Goal: Information Seeking & Learning: Learn about a topic

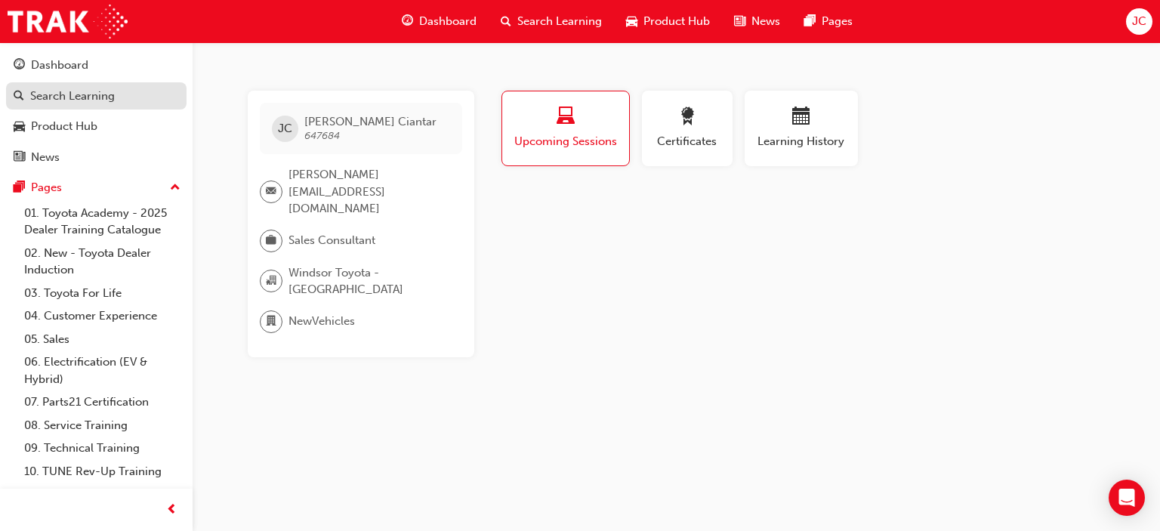
click at [32, 88] on div "Search Learning" at bounding box center [72, 96] width 85 height 17
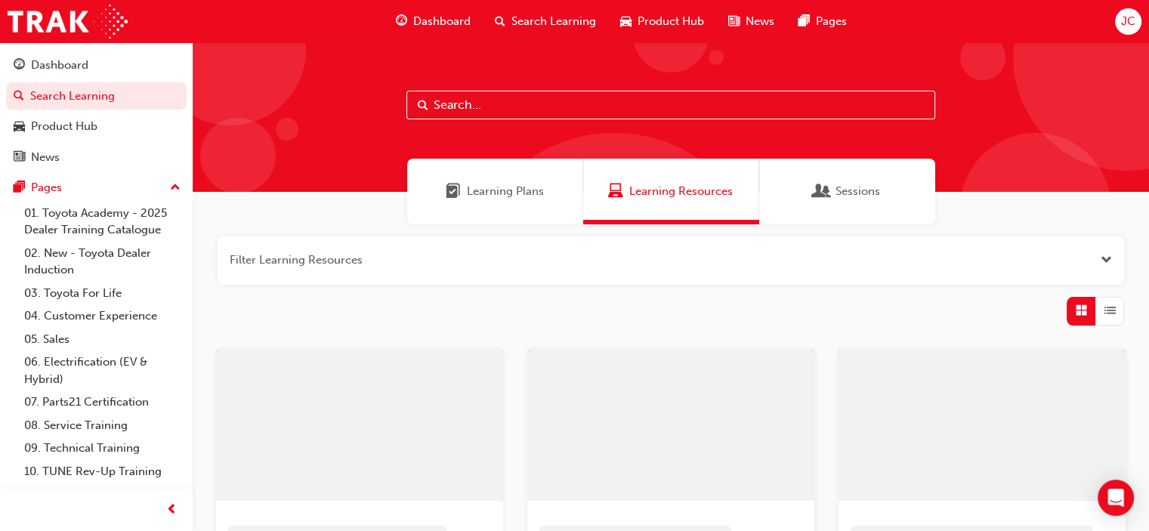
click at [457, 105] on input "text" at bounding box center [670, 105] width 529 height 29
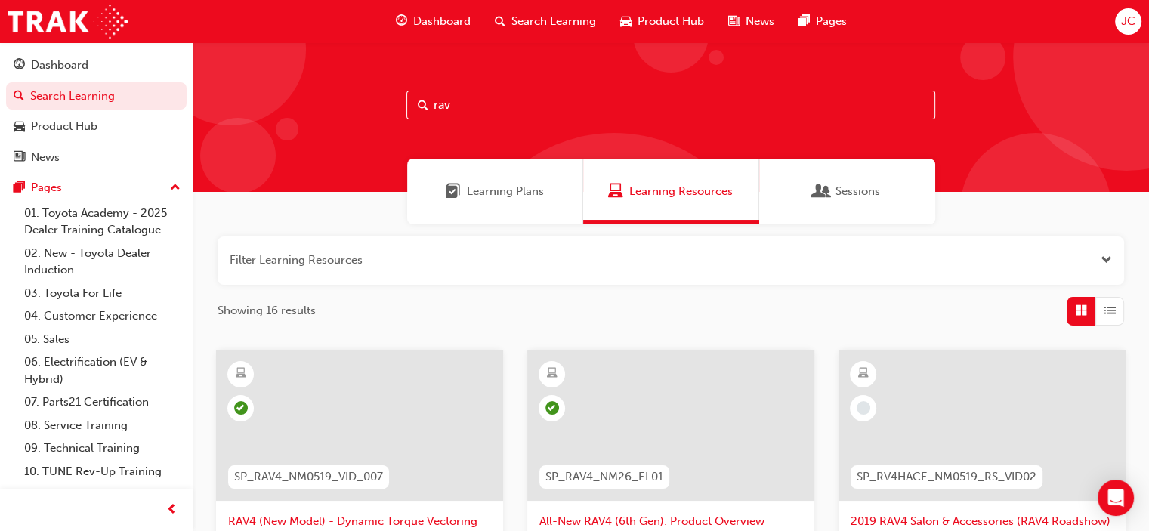
type input "rav"
click at [651, 380] on div at bounding box center [670, 425] width 287 height 151
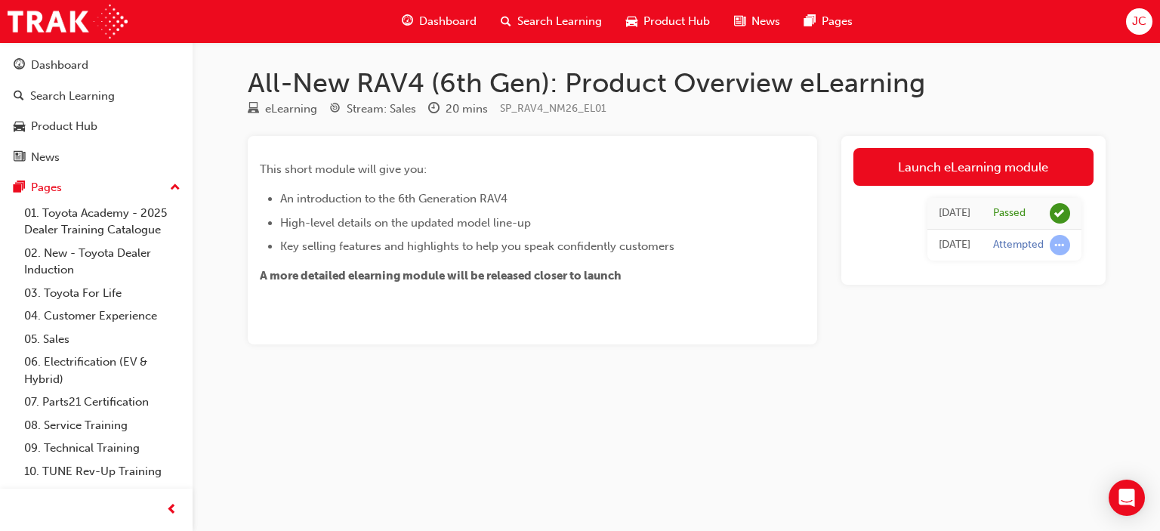
click at [939, 132] on div "All-New RAV4 (6th Gen): Product Overview eLearning eLearning Stream: Sales 20 m…" at bounding box center [677, 229] width 906 height 326
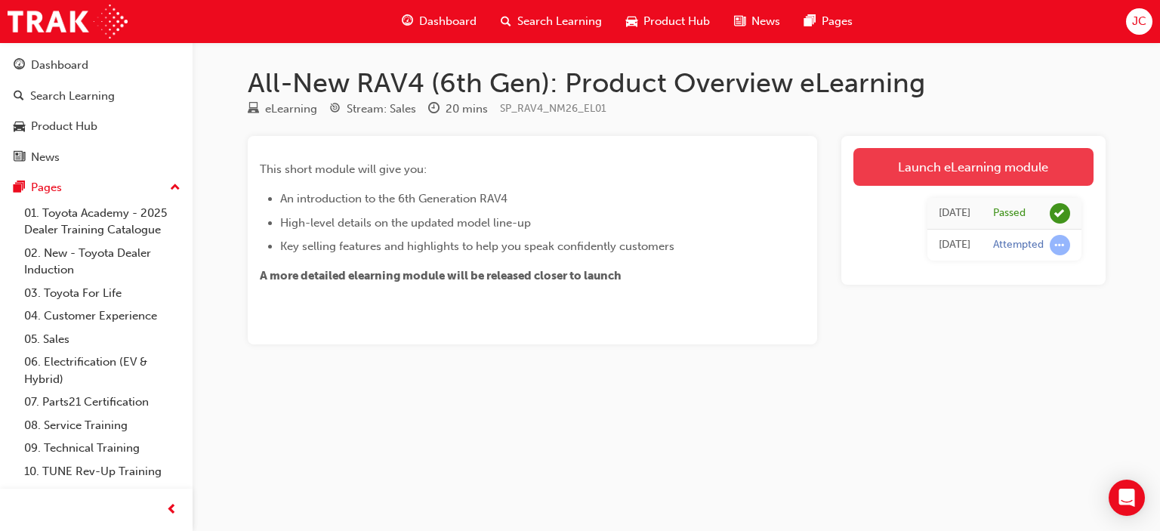
click at [939, 166] on link "Launch eLearning module" at bounding box center [973, 167] width 240 height 38
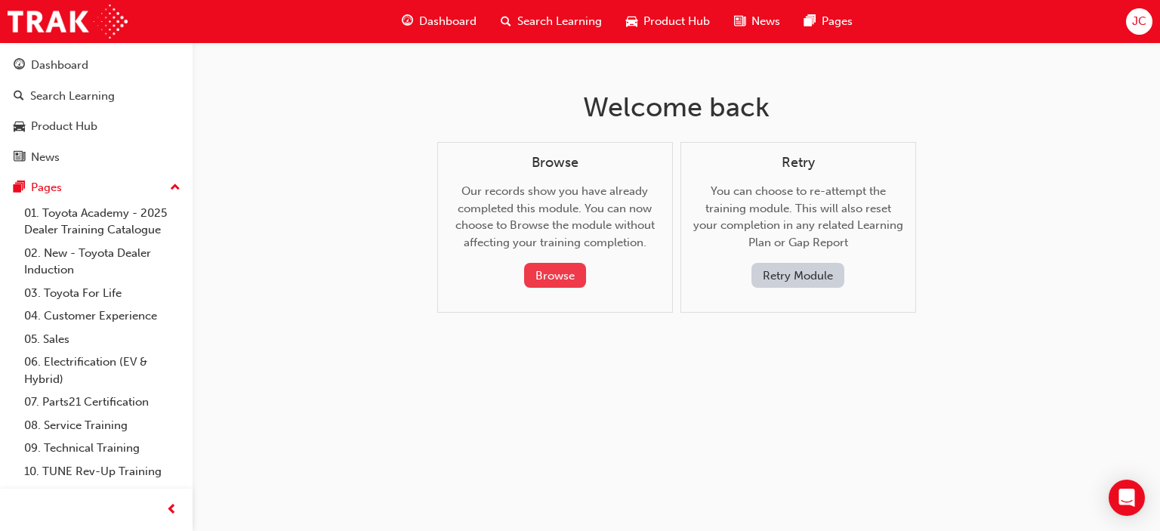
drag, startPoint x: 564, startPoint y: 284, endPoint x: 542, endPoint y: 277, distance: 22.9
click at [542, 277] on button "Browse" at bounding box center [555, 275] width 62 height 25
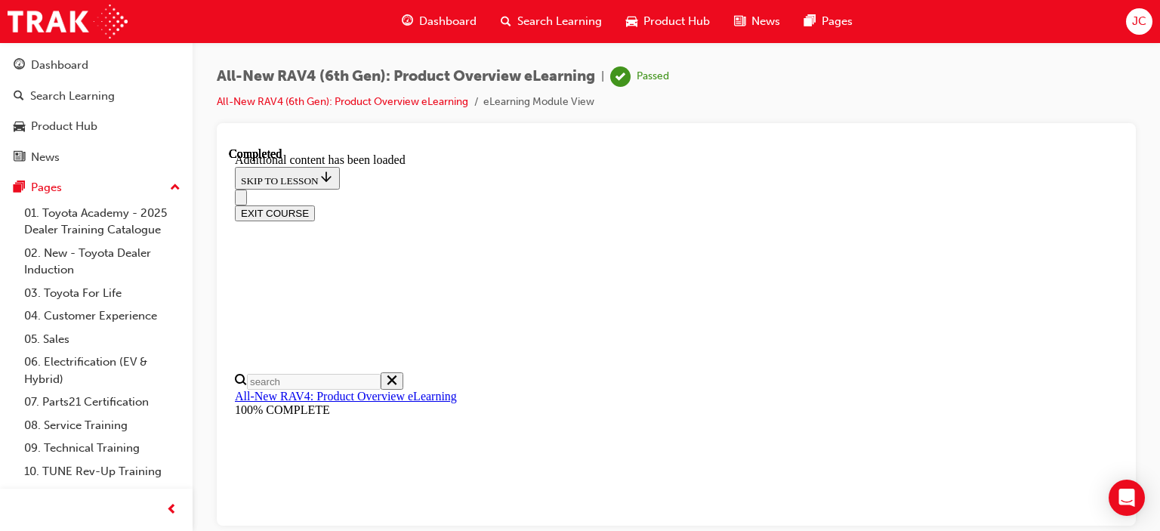
scroll to position [355, 0]
click at [166, 503] on span "prev-icon" at bounding box center [171, 510] width 11 height 19
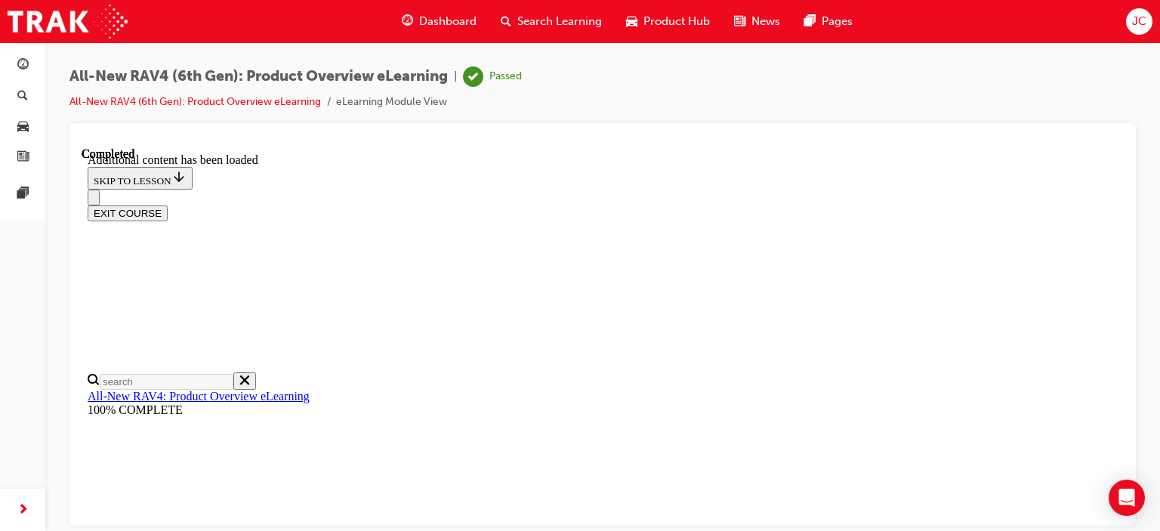
scroll to position [959, 0]
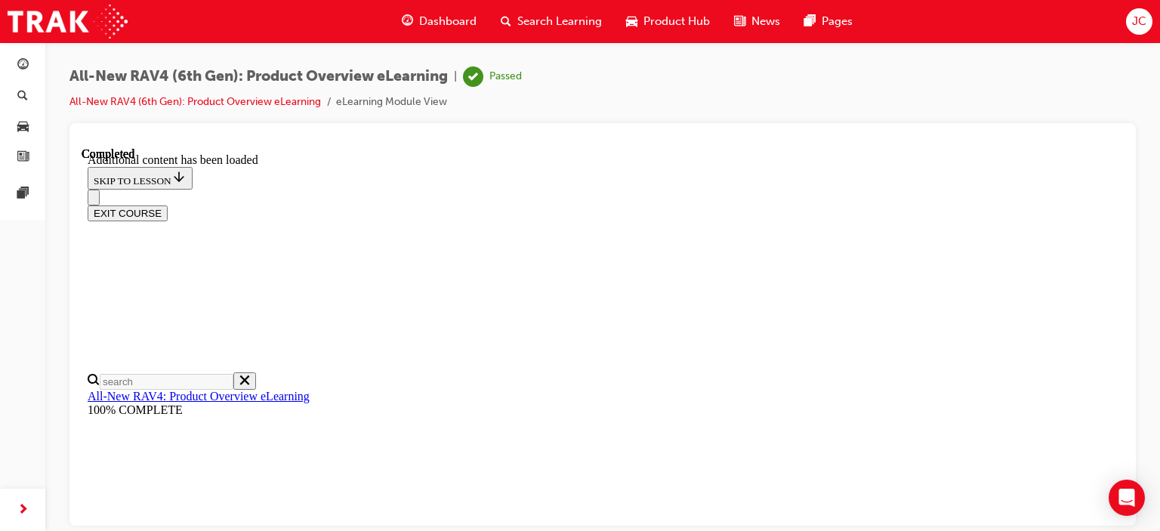
drag, startPoint x: 908, startPoint y: 345, endPoint x: 909, endPoint y: 270, distance: 75.5
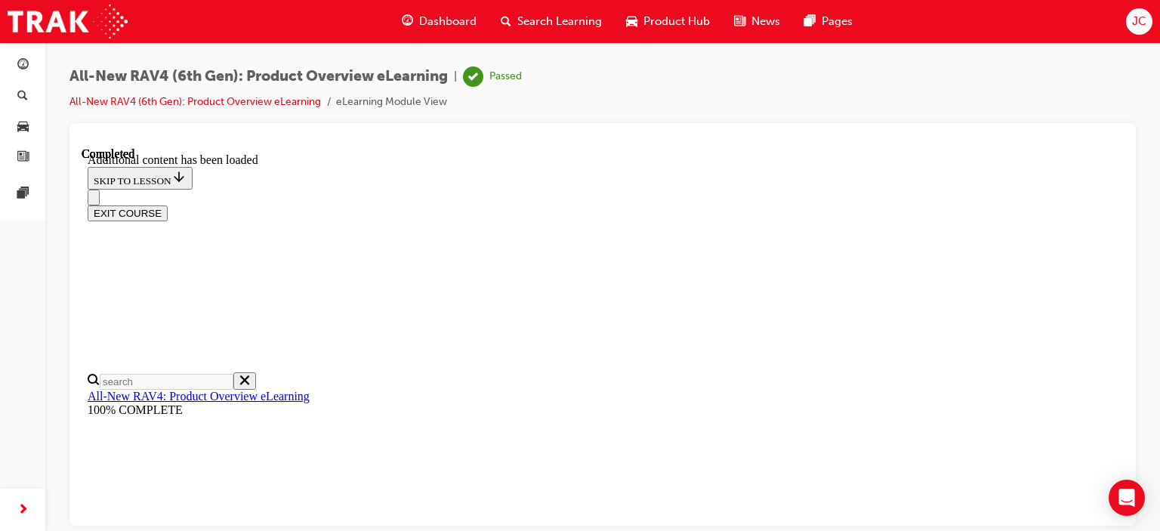
drag, startPoint x: 485, startPoint y: 493, endPoint x: 491, endPoint y: 476, distance: 17.7
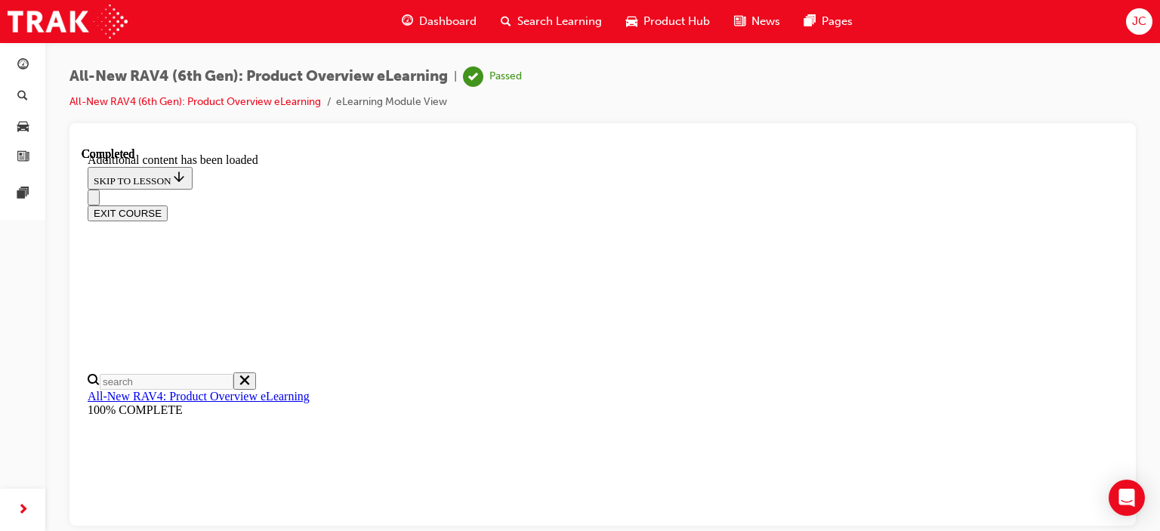
drag, startPoint x: 618, startPoint y: 162, endPoint x: 689, endPoint y: 173, distance: 71.1
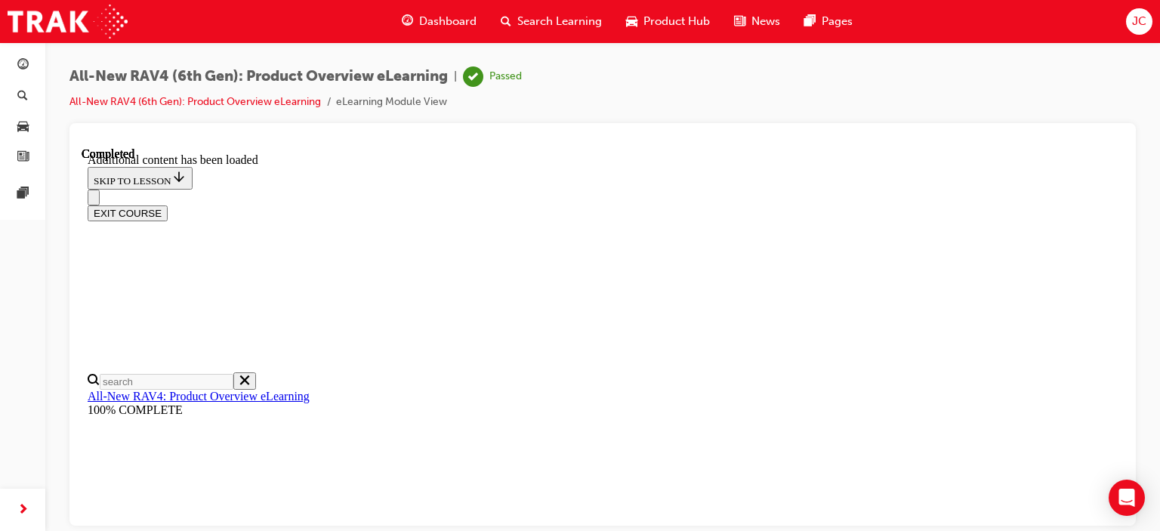
scroll to position [959, 0]
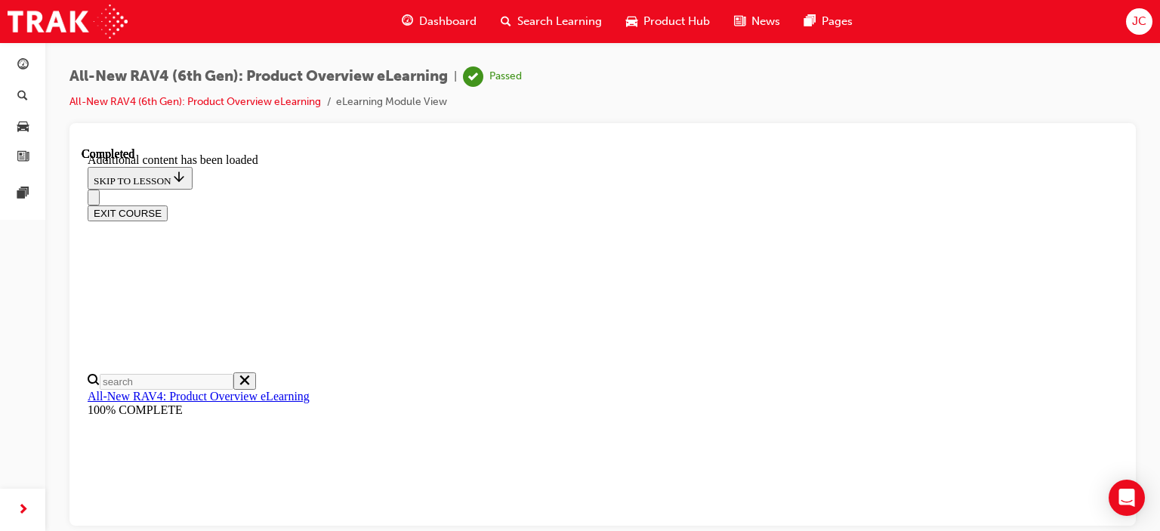
drag, startPoint x: 526, startPoint y: 251, endPoint x: 634, endPoint y: 222, distance: 112.5
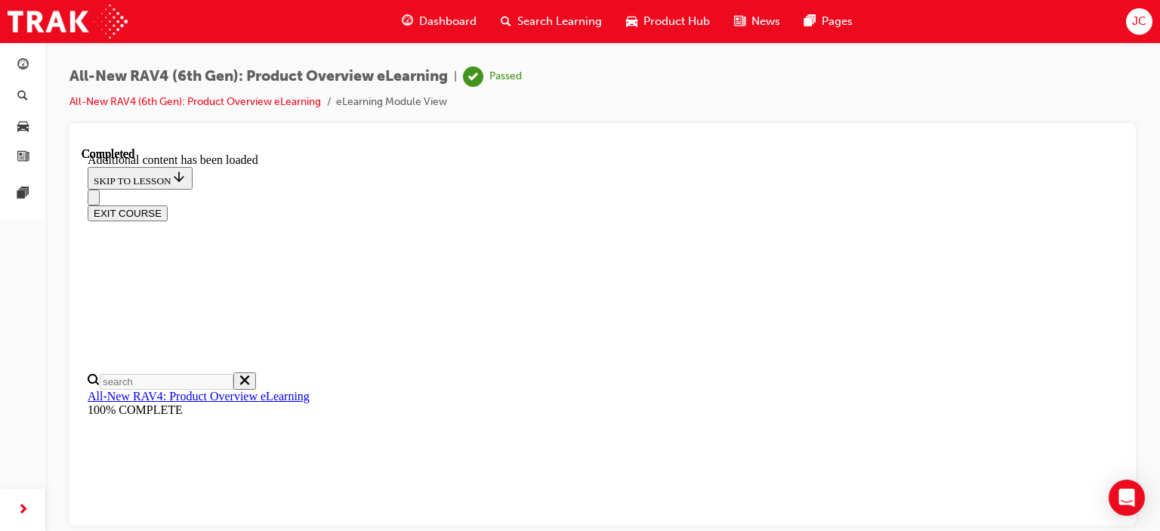
drag, startPoint x: 498, startPoint y: 412, endPoint x: 563, endPoint y: 401, distance: 65.8
drag, startPoint x: 528, startPoint y: 446, endPoint x: 470, endPoint y: 461, distance: 59.3
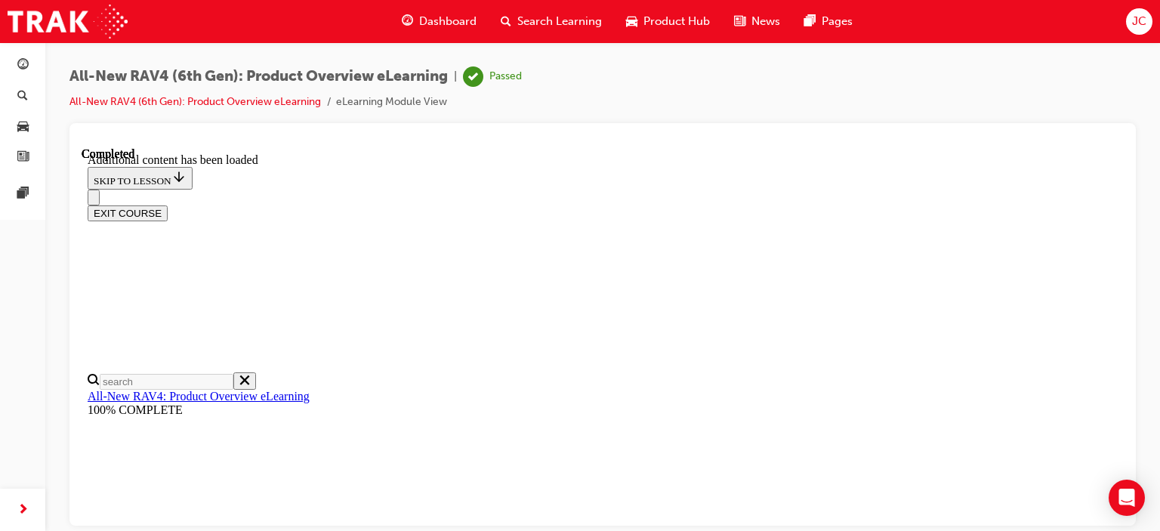
drag, startPoint x: 462, startPoint y: 463, endPoint x: 668, endPoint y: 414, distance: 211.2
drag, startPoint x: 467, startPoint y: 258, endPoint x: 628, endPoint y: 274, distance: 161.7
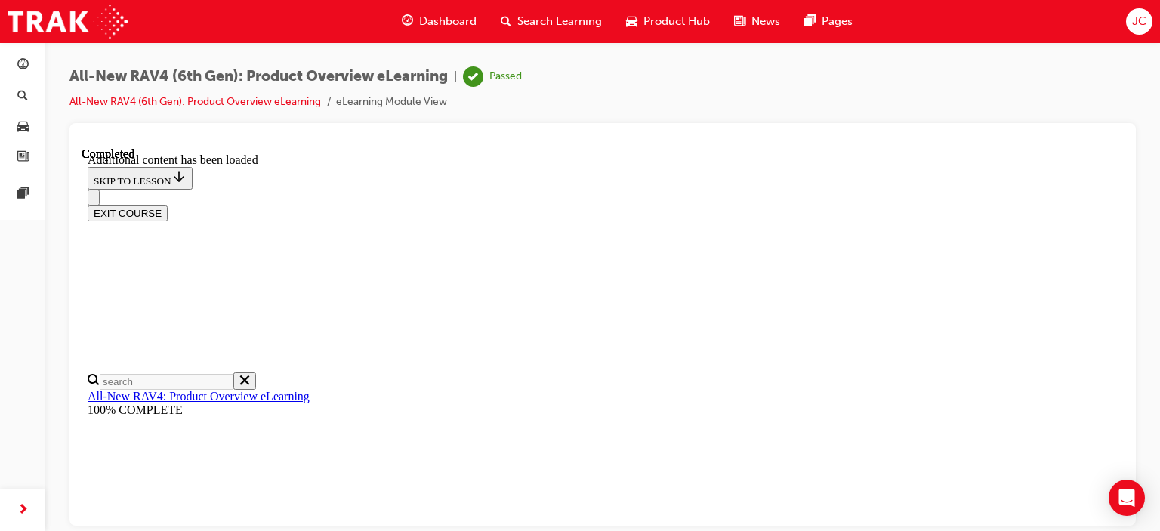
drag, startPoint x: 546, startPoint y: 343, endPoint x: 443, endPoint y: 348, distance: 103.6
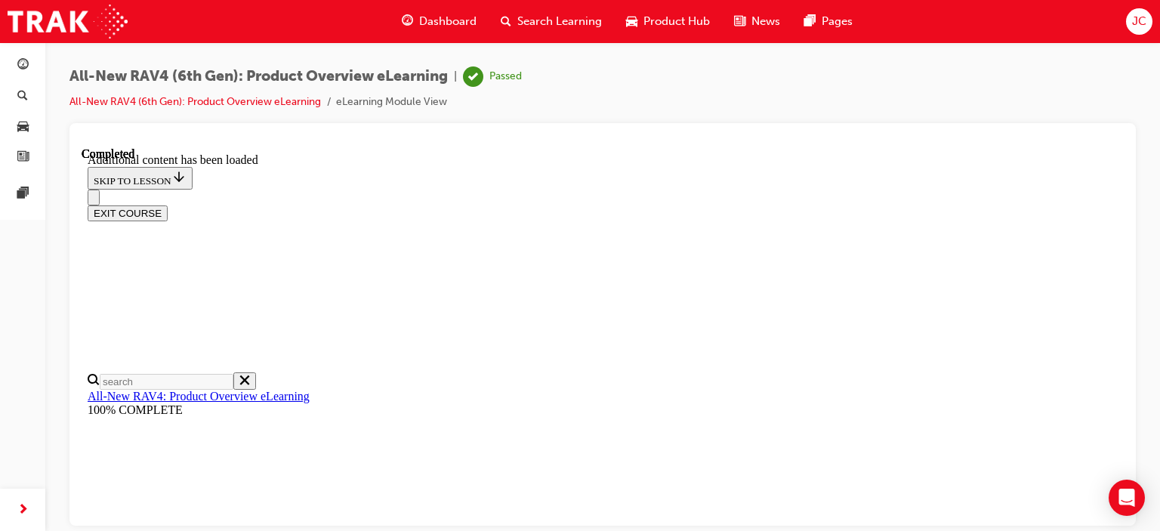
drag, startPoint x: 510, startPoint y: 481, endPoint x: 613, endPoint y: 464, distance: 104.0
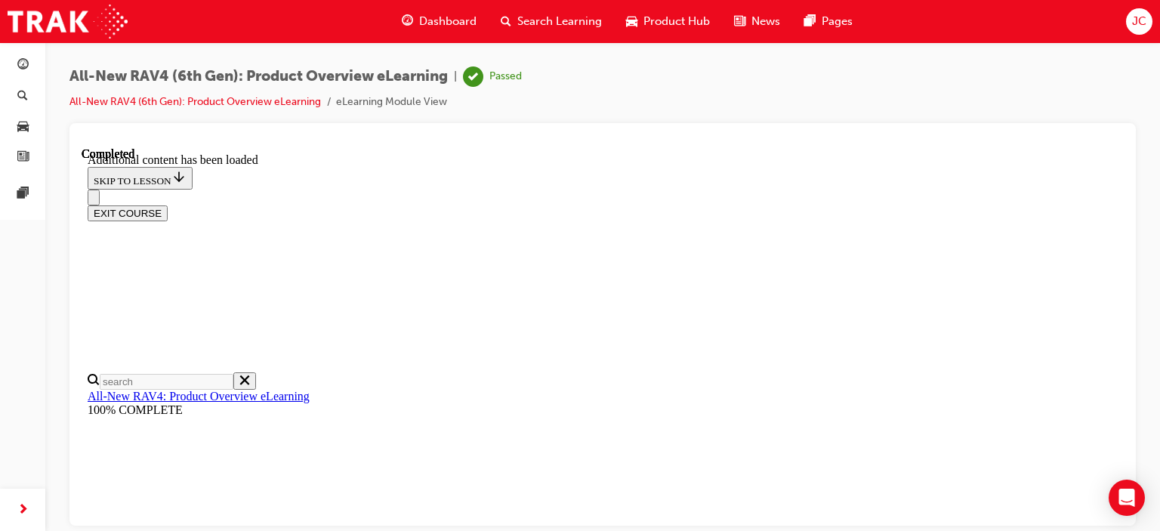
drag, startPoint x: 470, startPoint y: 347, endPoint x: 667, endPoint y: 324, distance: 197.6
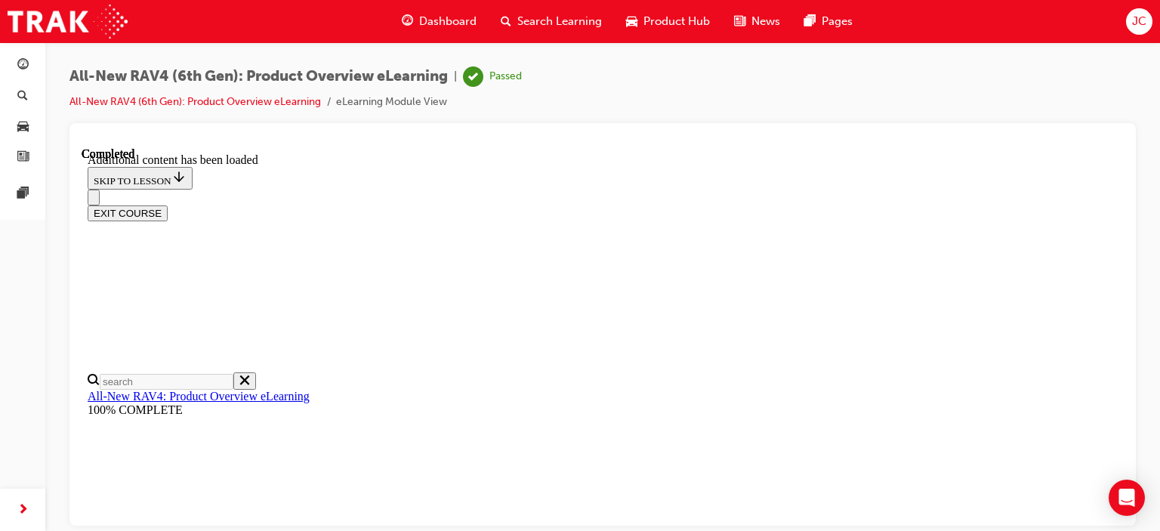
drag, startPoint x: 470, startPoint y: 382, endPoint x: 564, endPoint y: 373, distance: 94.1
drag, startPoint x: 491, startPoint y: 412, endPoint x: 677, endPoint y: 396, distance: 186.4
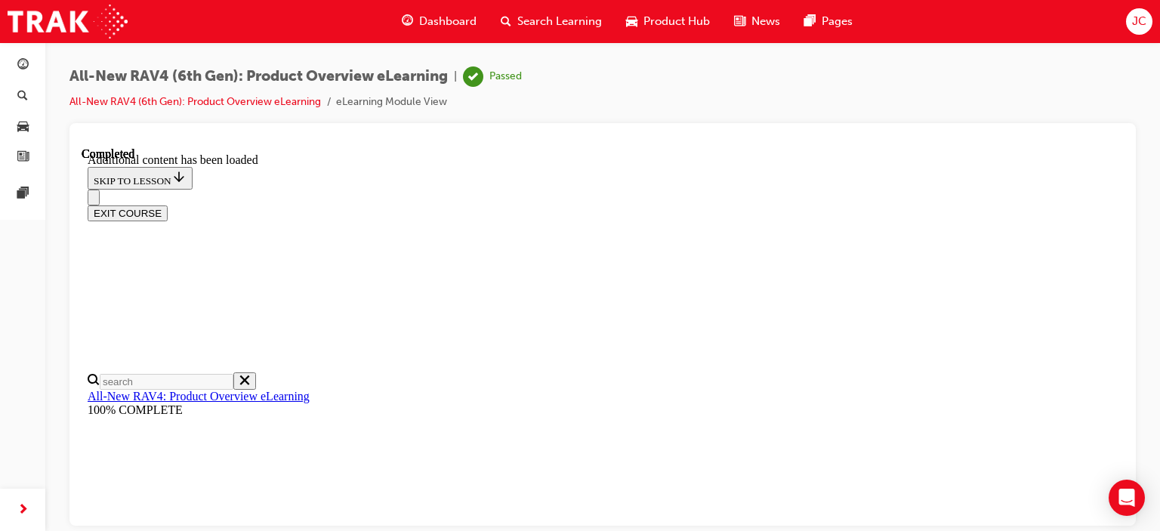
drag, startPoint x: 576, startPoint y: 432, endPoint x: 547, endPoint y: 427, distance: 29.8
drag, startPoint x: 463, startPoint y: 465, endPoint x: 734, endPoint y: 450, distance: 271.5
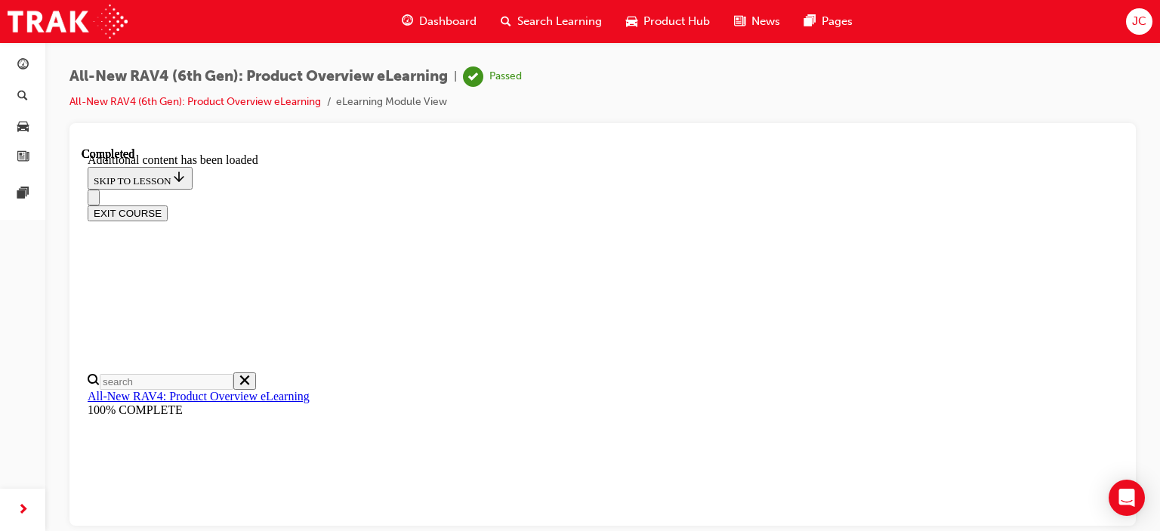
drag, startPoint x: 507, startPoint y: 475, endPoint x: 538, endPoint y: 490, distance: 33.8
